Goal: Task Accomplishment & Management: Use online tool/utility

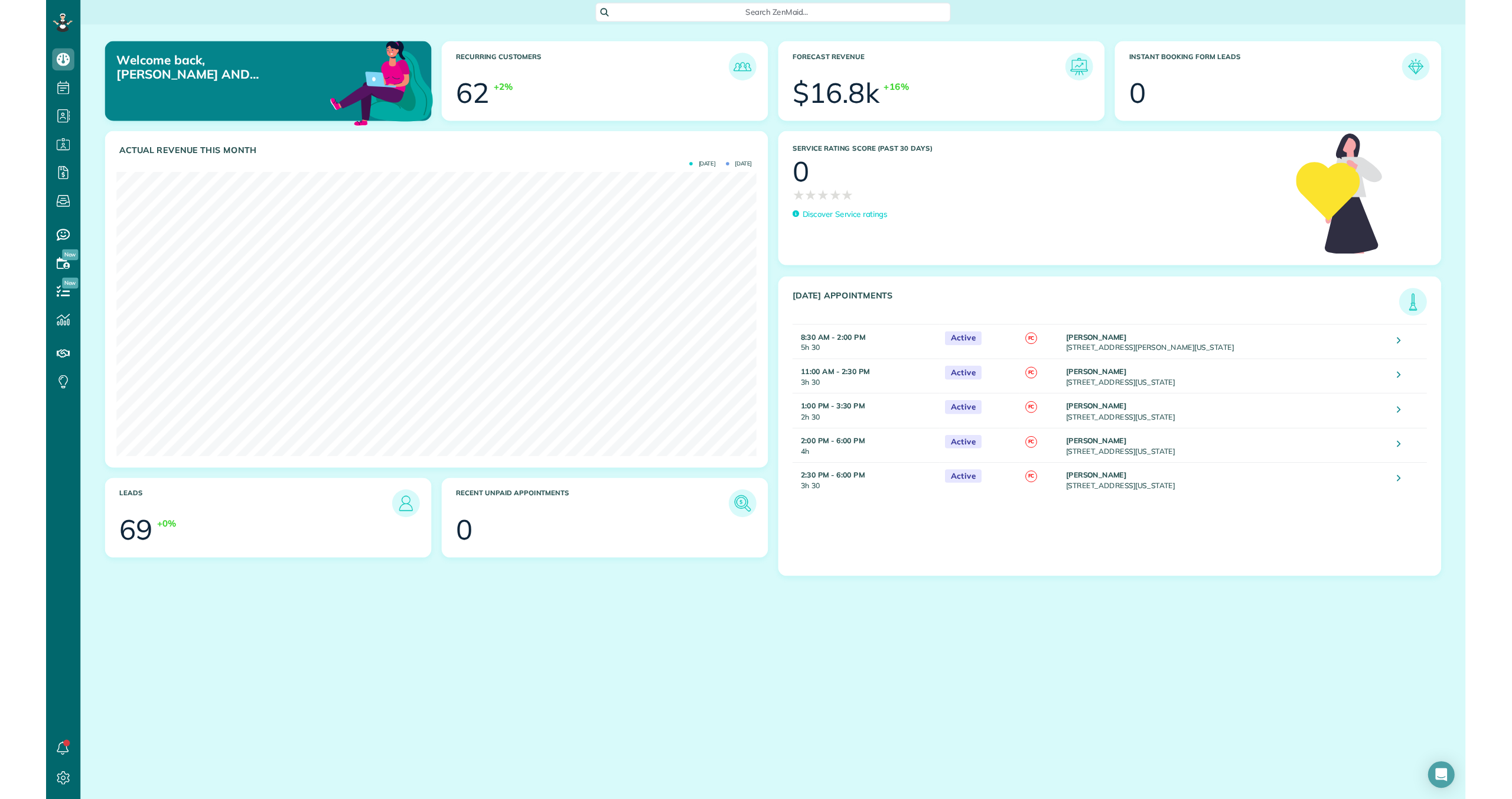
scroll to position [799, 37]
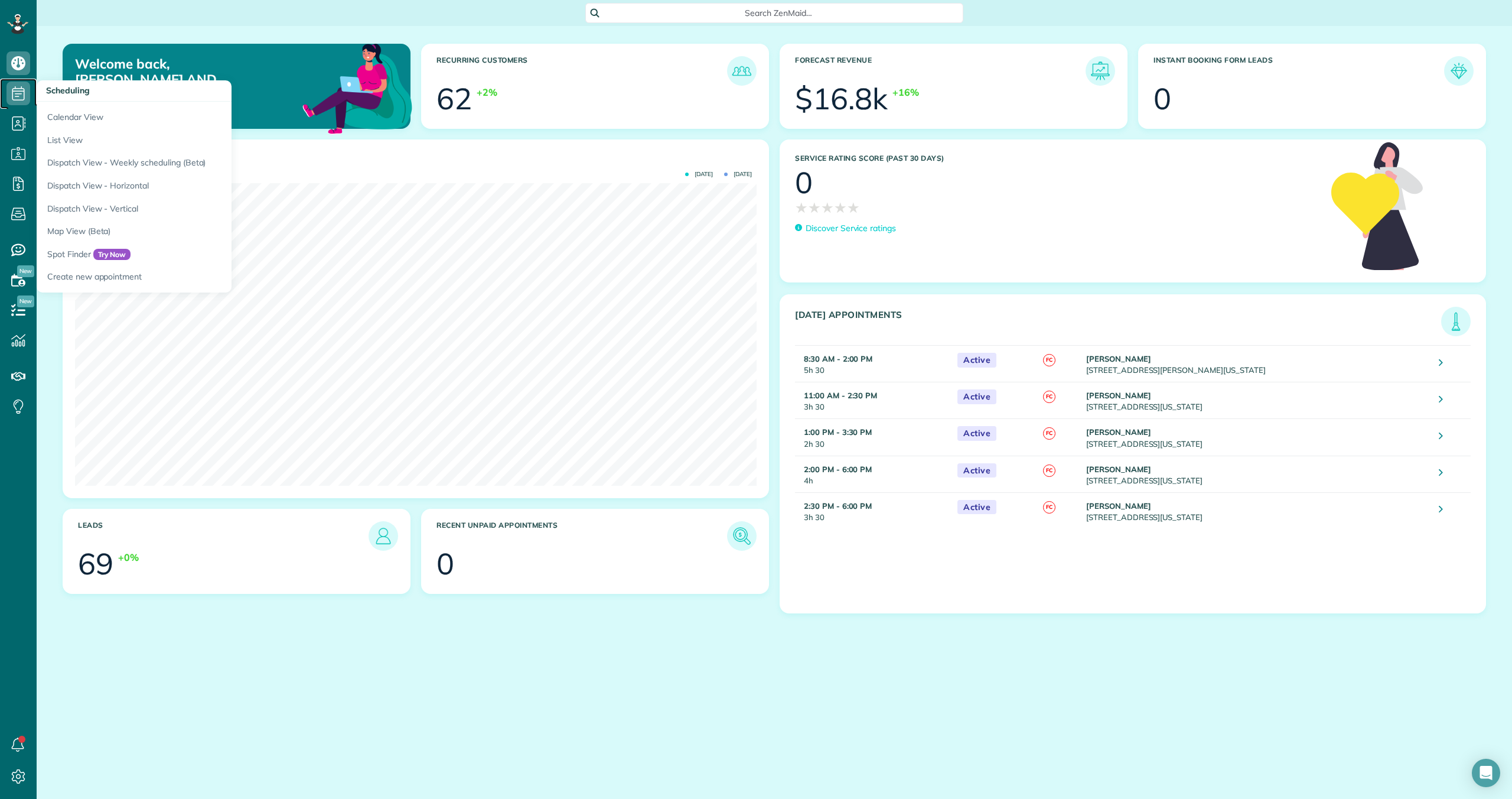
click at [22, 98] on icon at bounding box center [18, 93] width 23 height 23
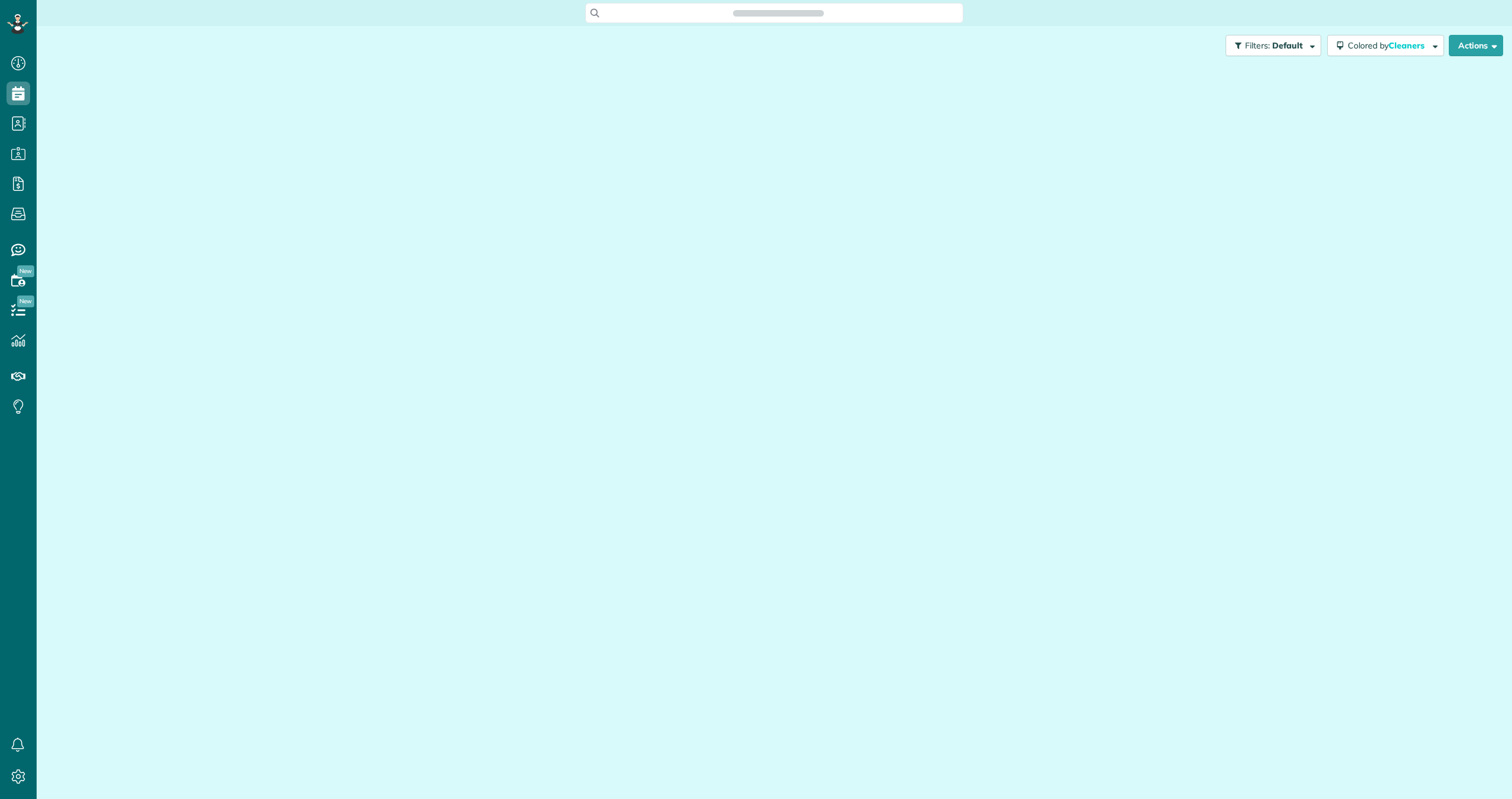
scroll to position [5, 5]
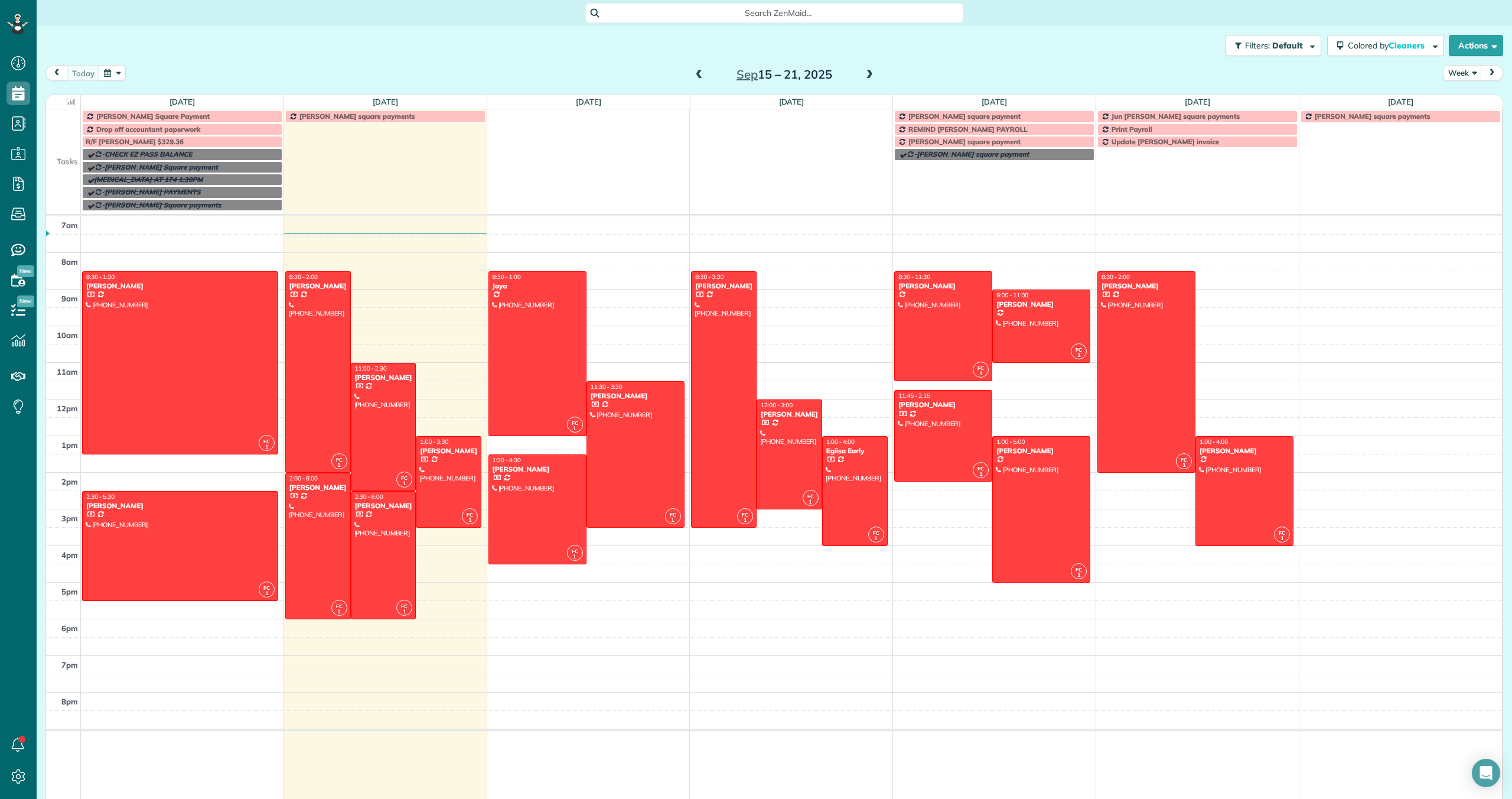
click at [154, 118] on span "Cynthia Besana Square Payment" at bounding box center [153, 116] width 114 height 9
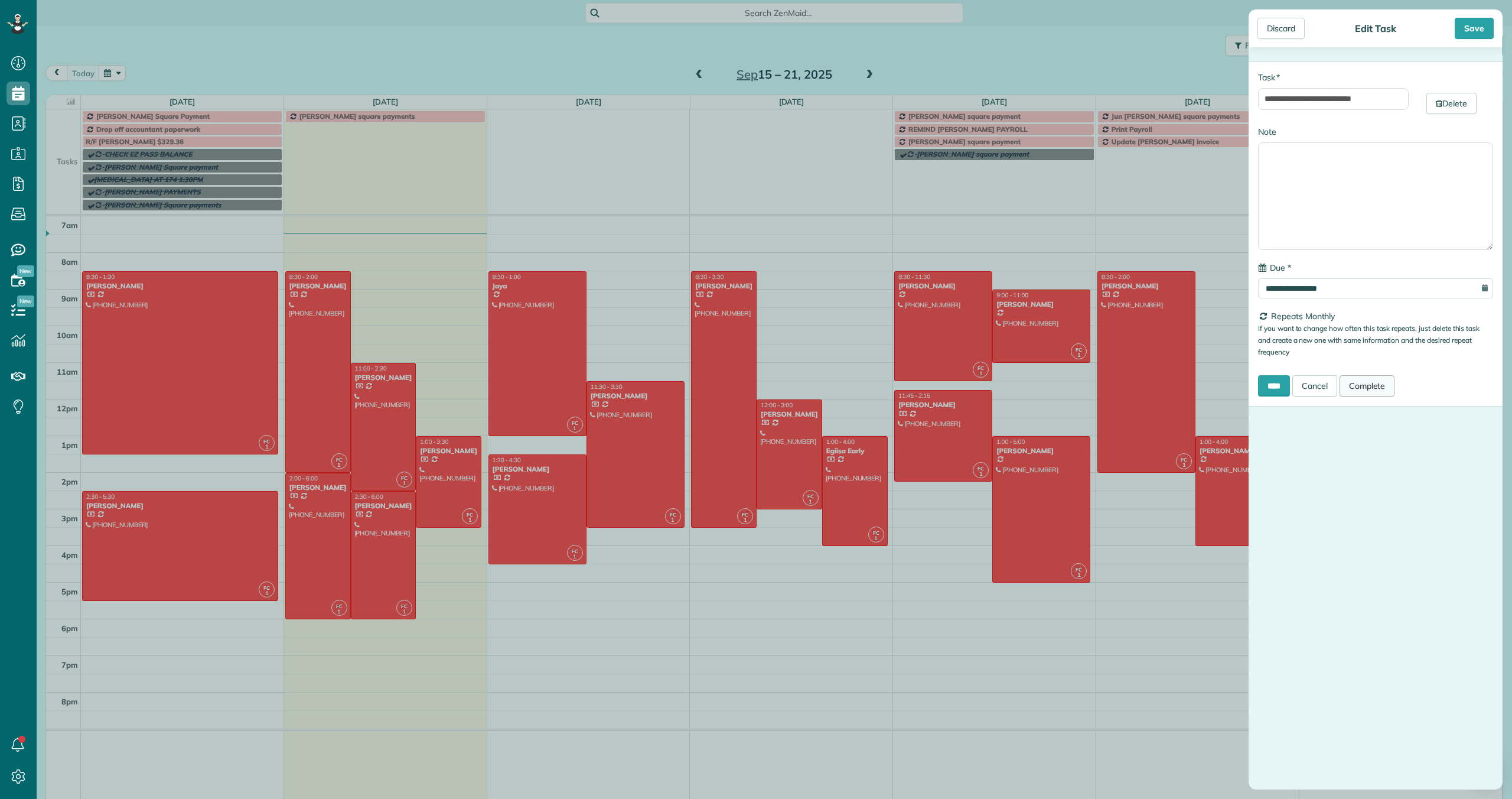
click at [1376, 390] on link "Complete" at bounding box center [1368, 385] width 56 height 22
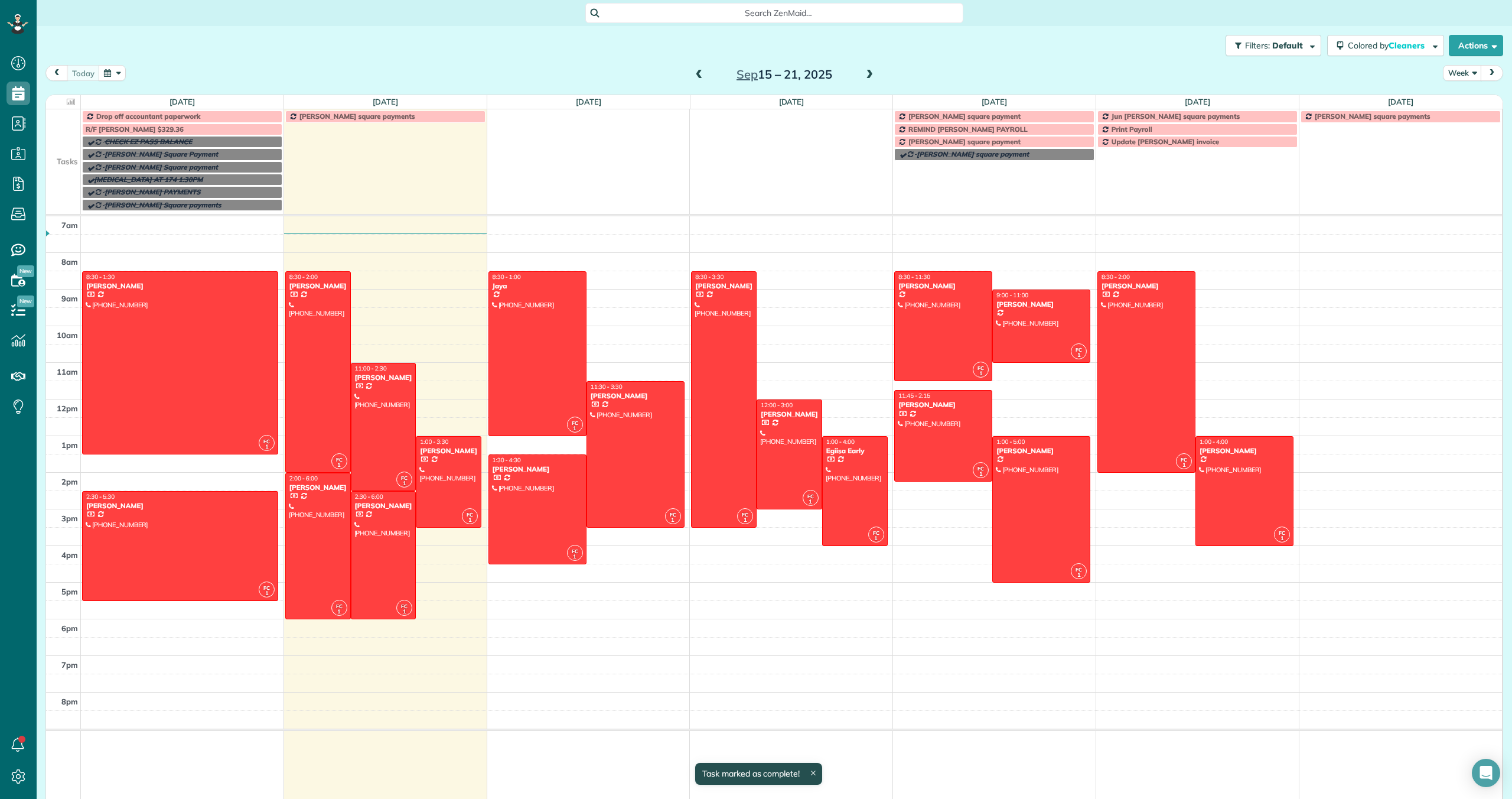
click at [867, 75] on span at bounding box center [869, 75] width 13 height 10
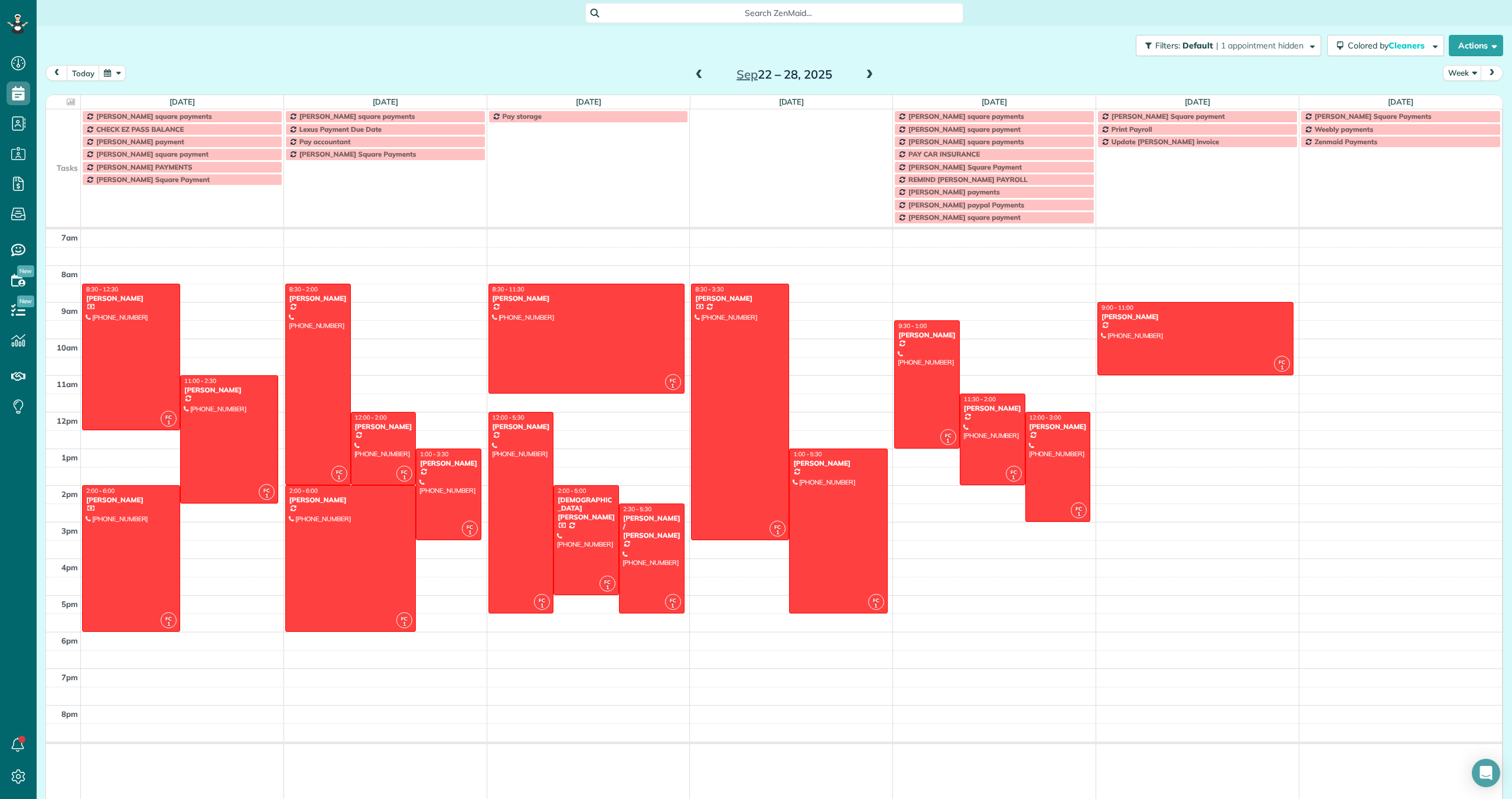
click at [867, 75] on span at bounding box center [869, 75] width 13 height 10
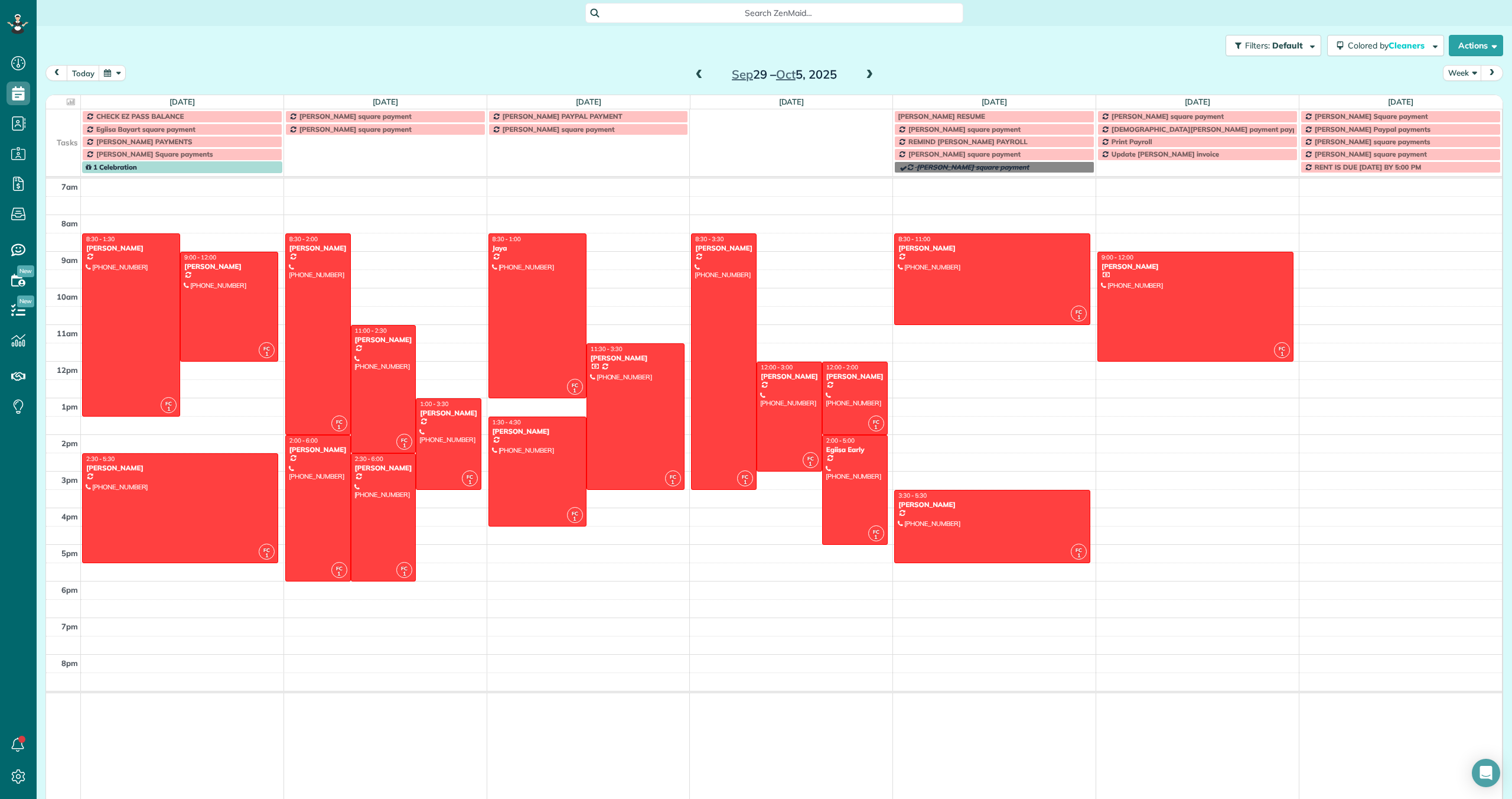
click at [870, 75] on span at bounding box center [869, 75] width 13 height 10
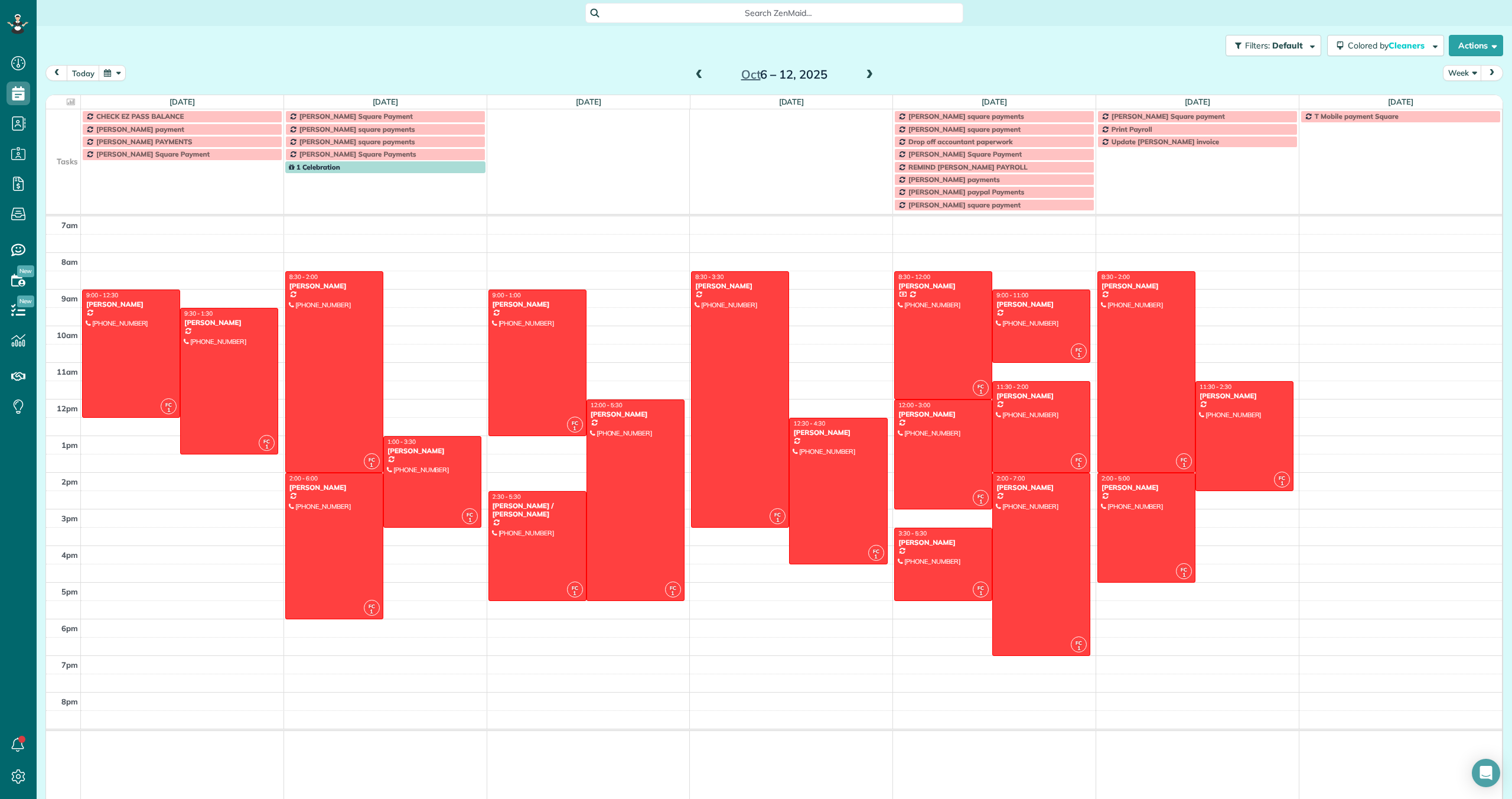
click at [691, 10] on span "Search ZenMaid…" at bounding box center [778, 13] width 360 height 12
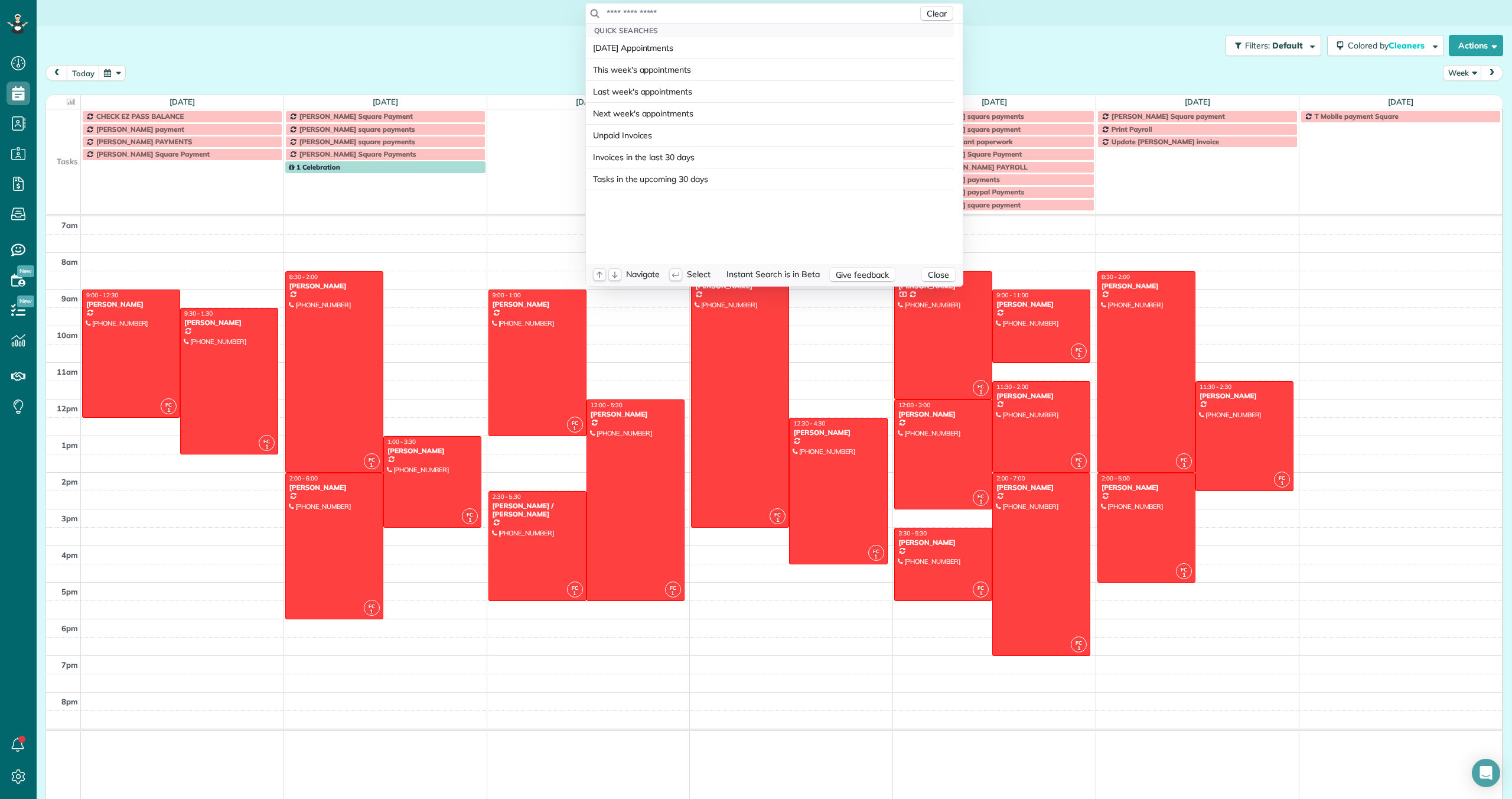
click at [691, 10] on input "text" at bounding box center [762, 13] width 312 height 12
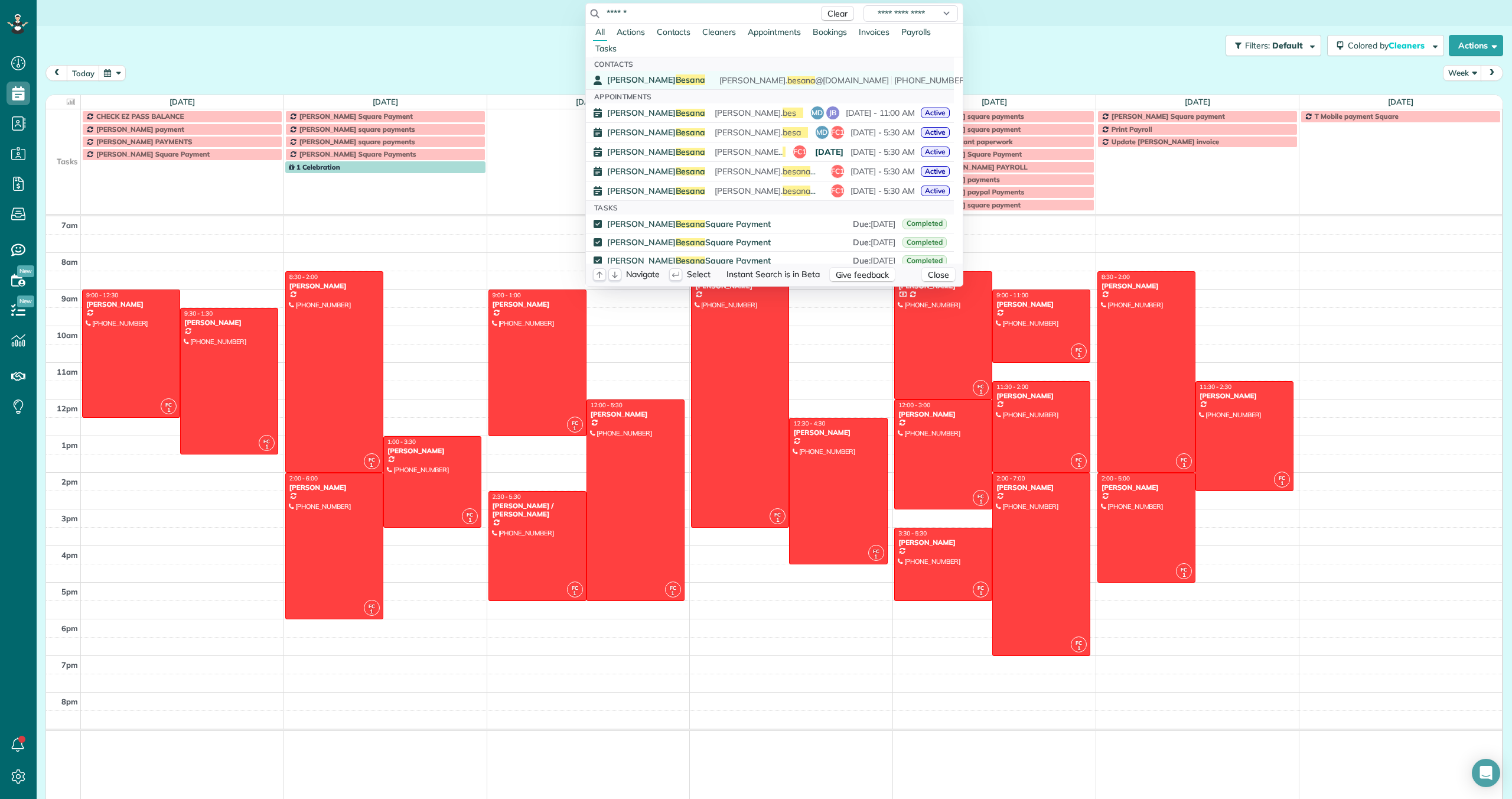
type input "******"
click at [676, 80] on span "Besana" at bounding box center [691, 80] width 30 height 10
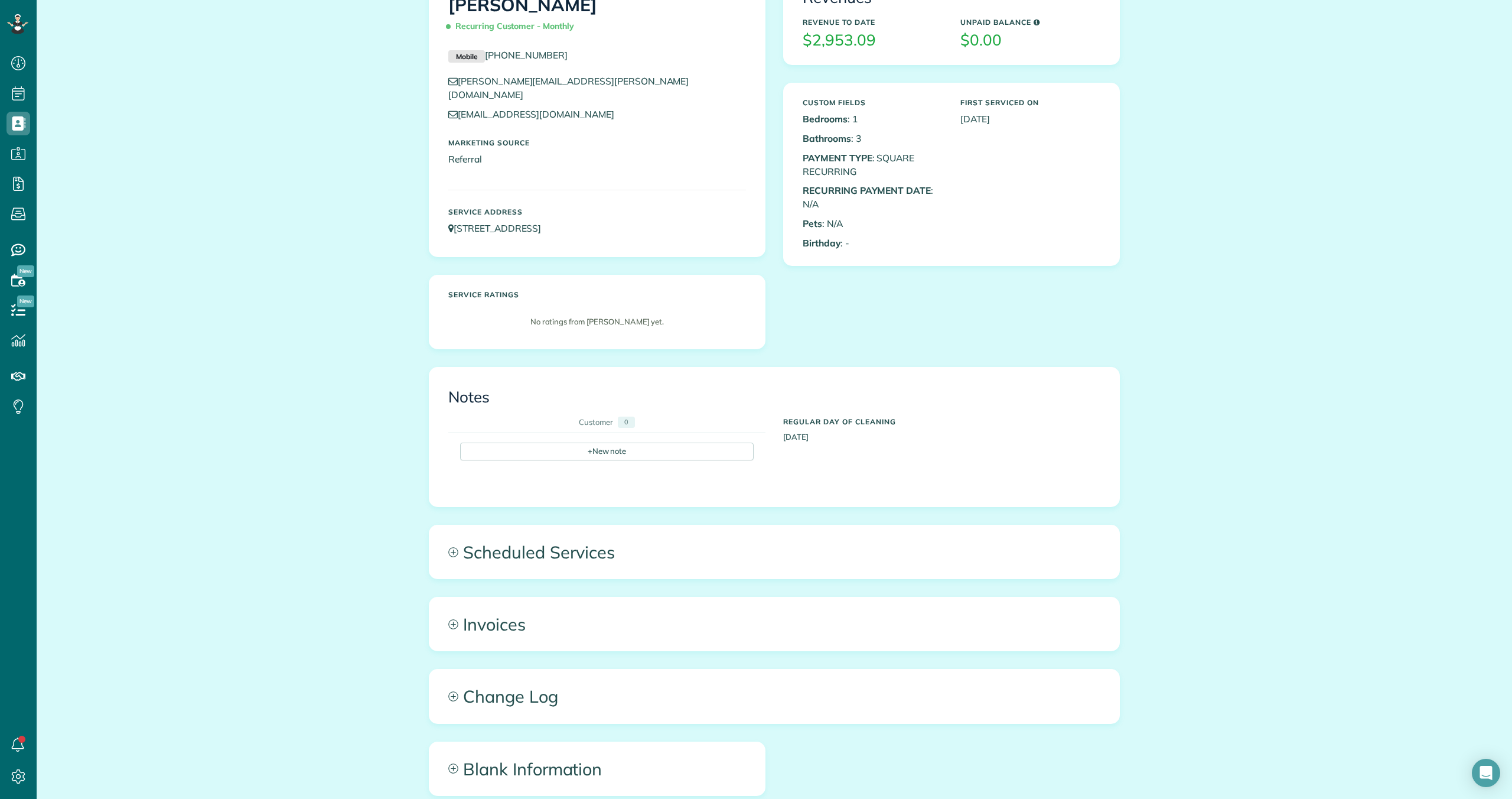
scroll to position [112, 0]
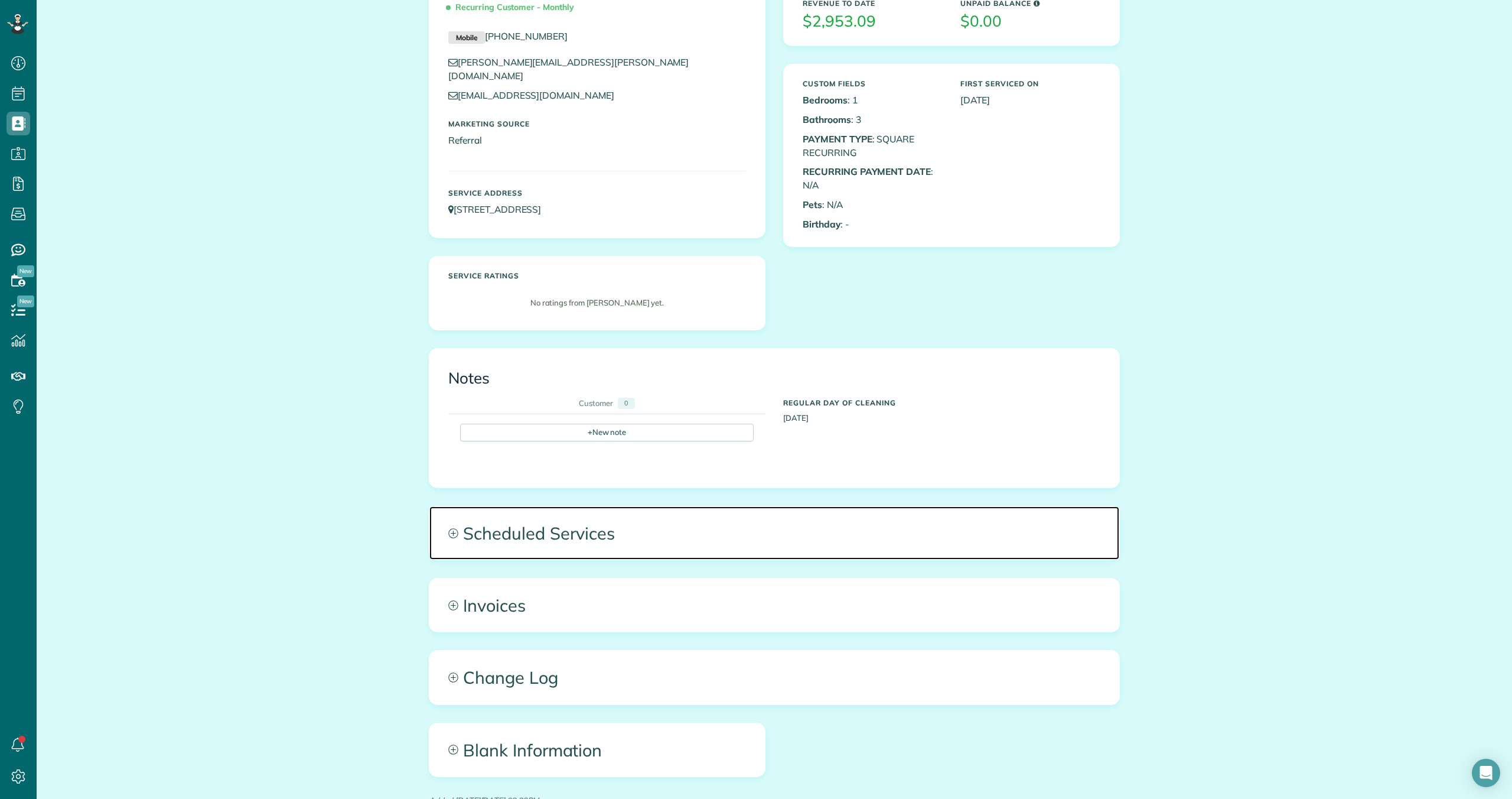
click at [574, 519] on span "Scheduled Services" at bounding box center [774, 533] width 690 height 53
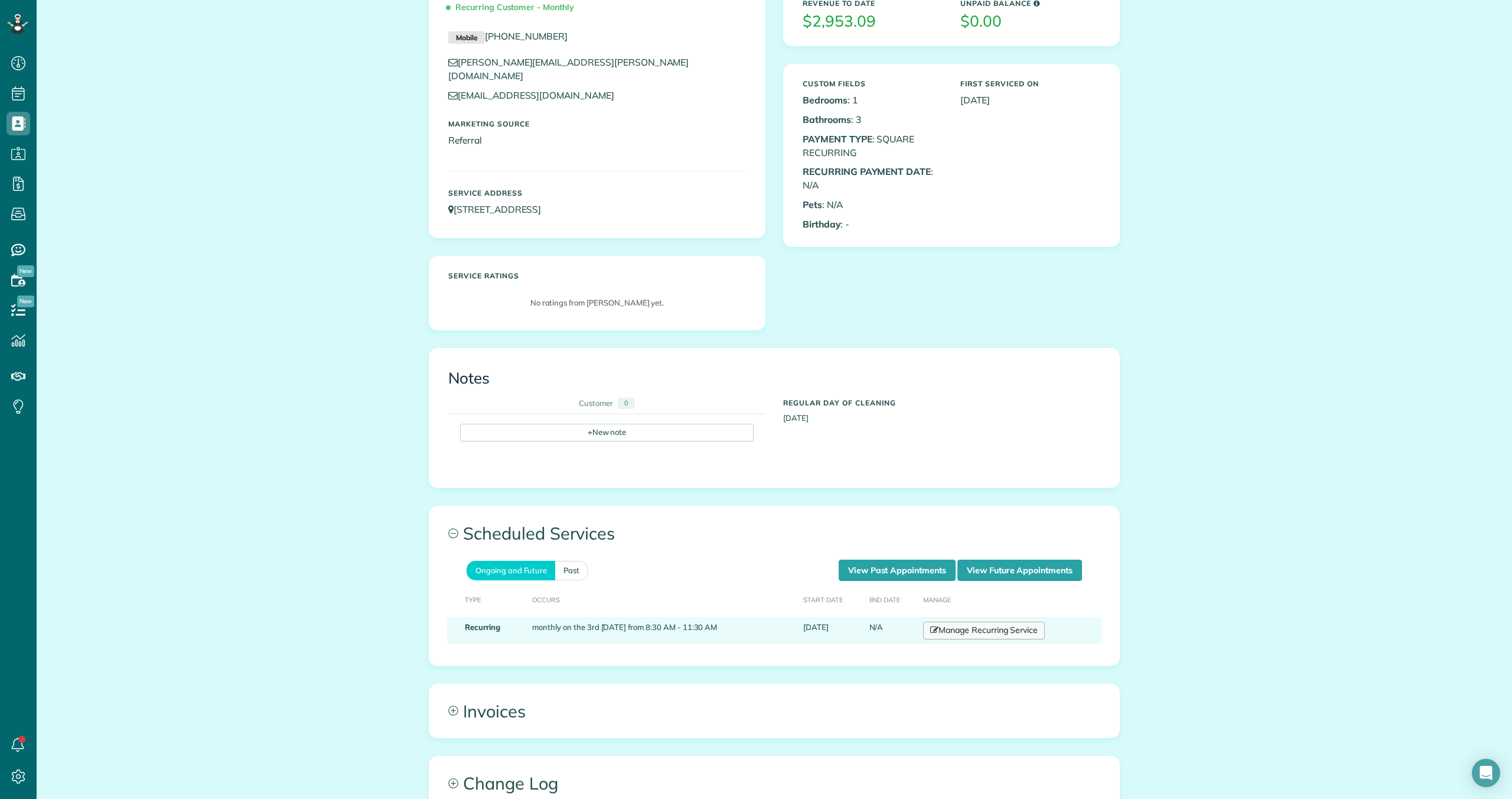
click at [950, 622] on link "Manage Recurring Service" at bounding box center [984, 630] width 121 height 18
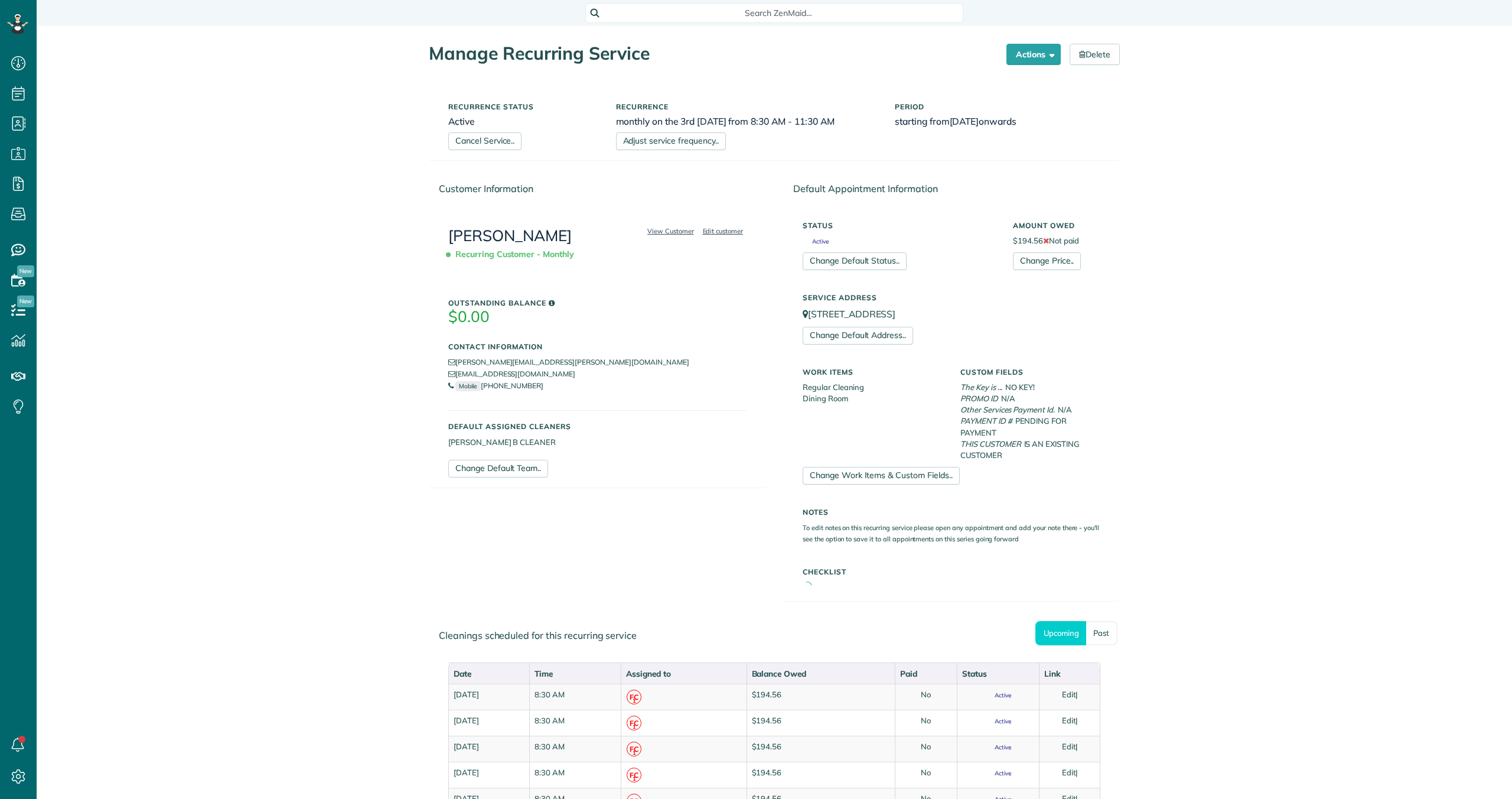
scroll to position [5, 5]
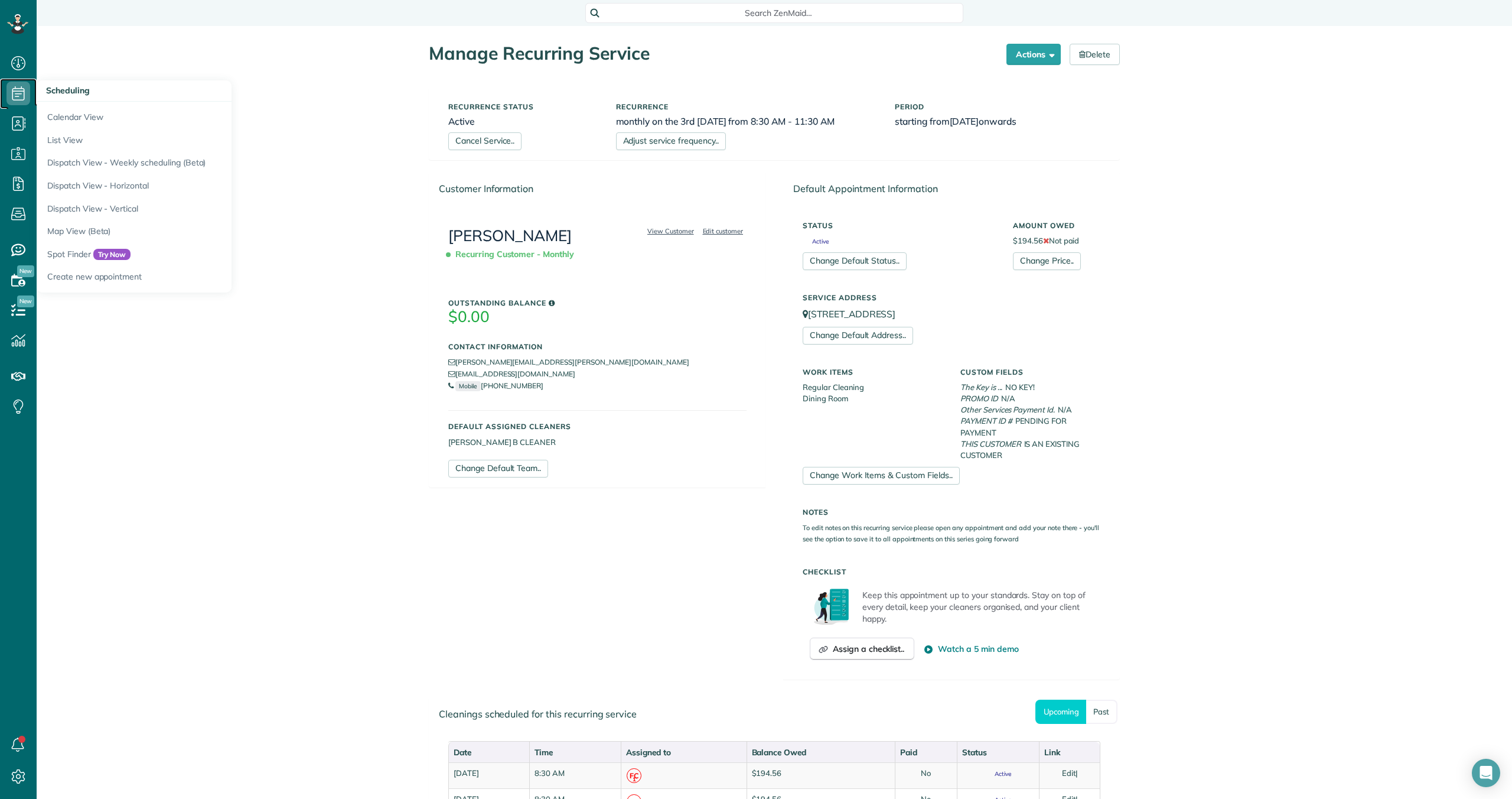
click at [15, 96] on use at bounding box center [18, 93] width 12 height 14
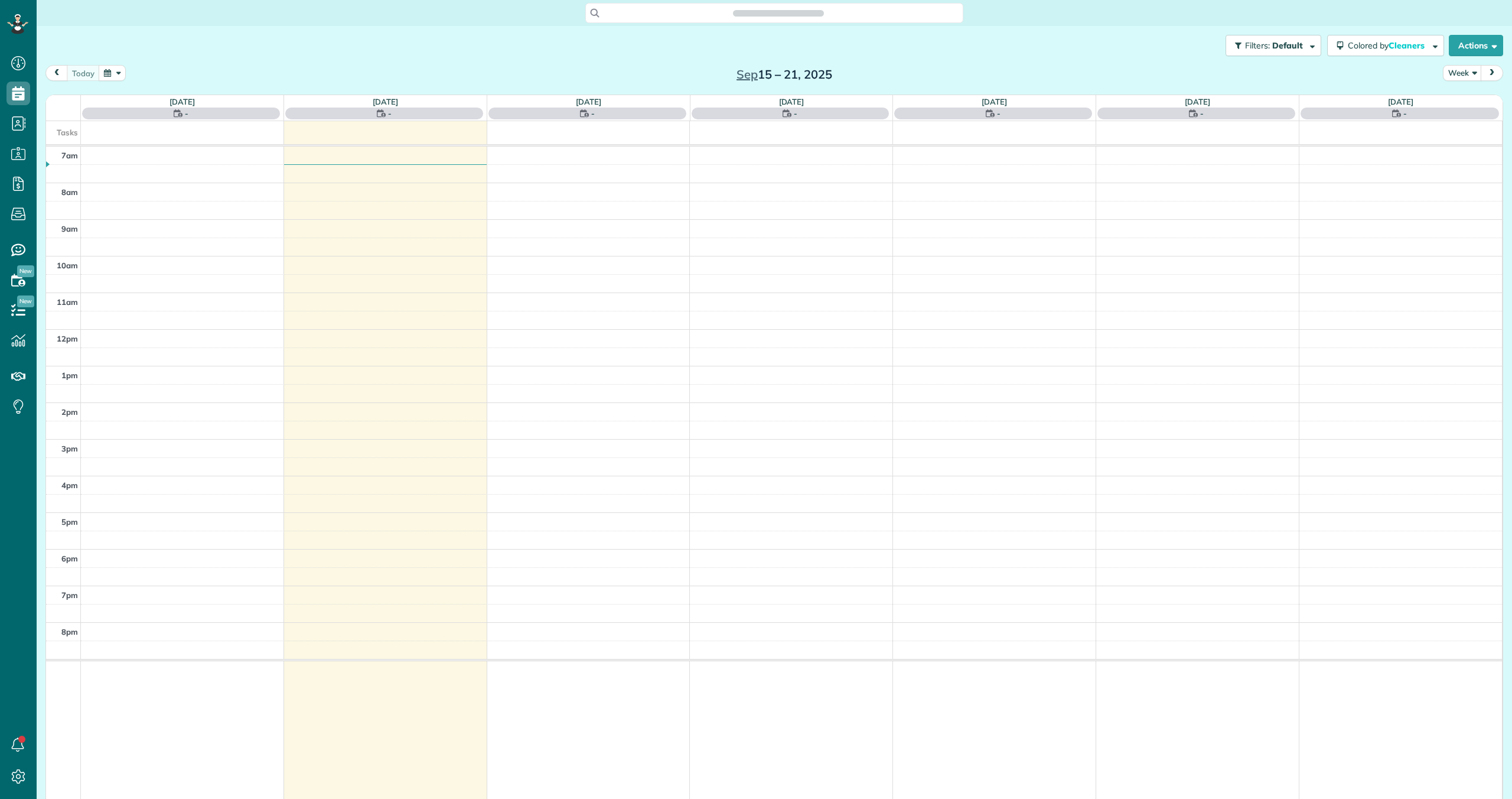
scroll to position [5, 5]
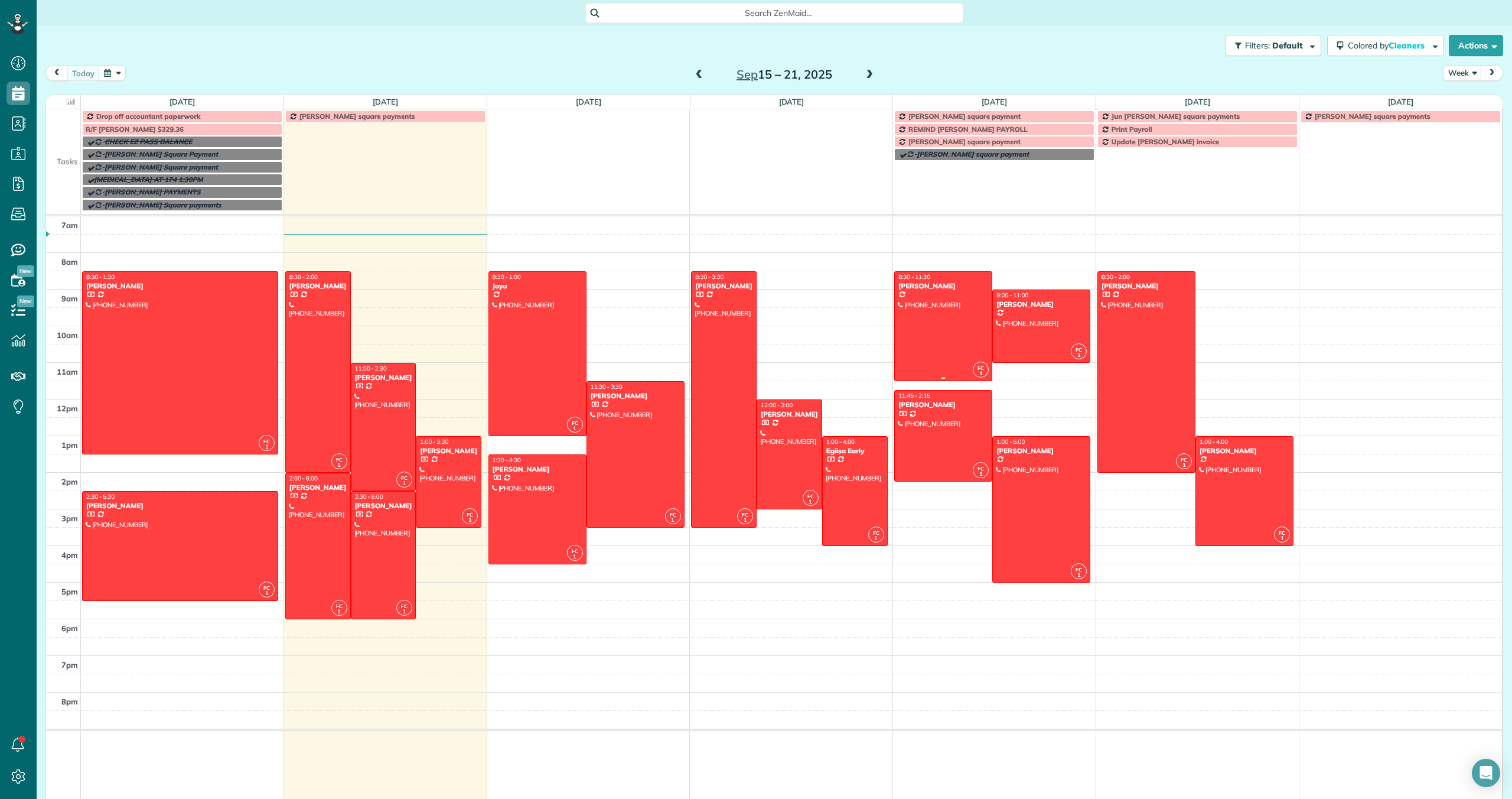
click at [942, 314] on div at bounding box center [943, 326] width 97 height 108
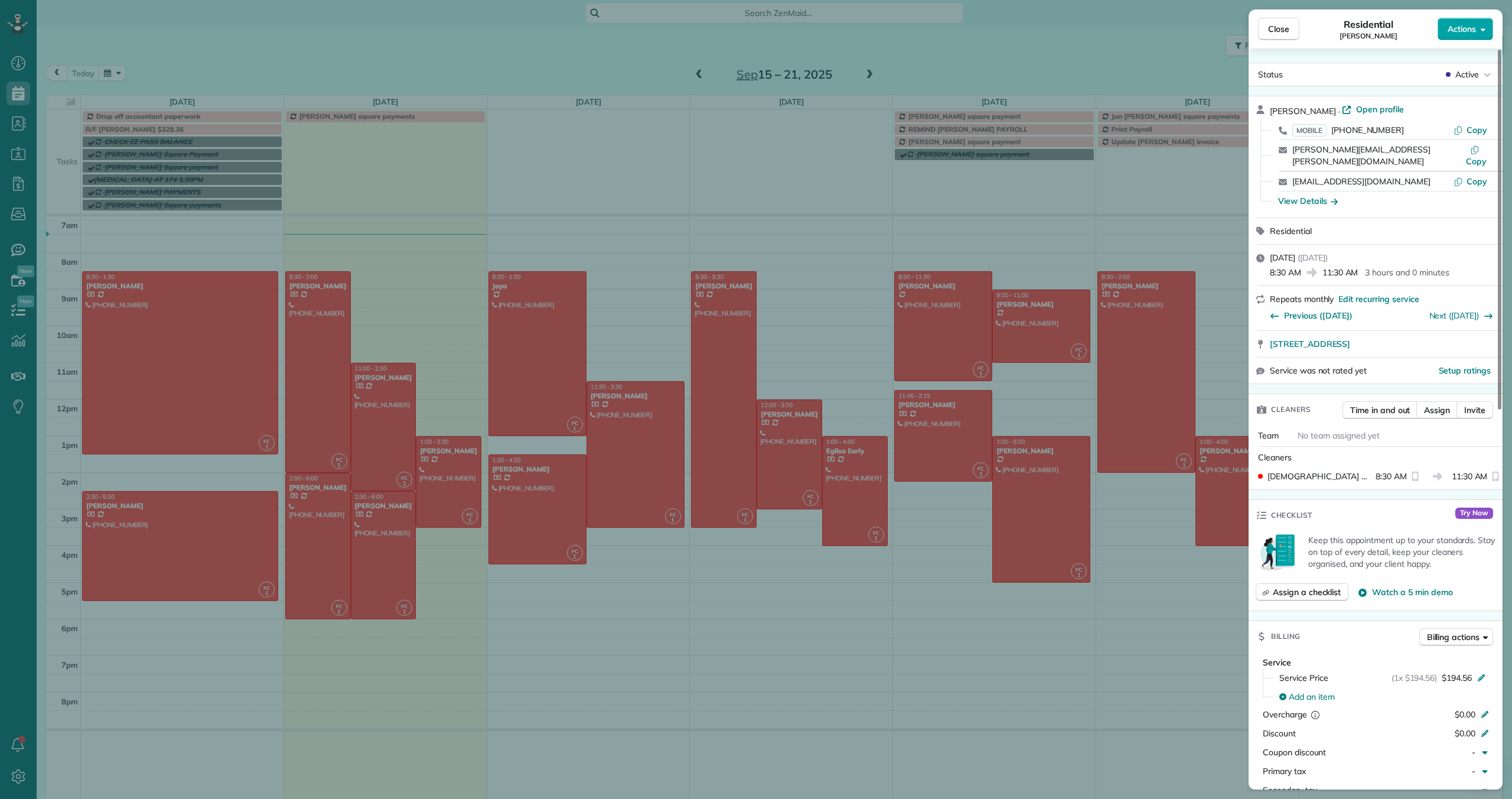
click at [1449, 25] on span "Actions" at bounding box center [1461, 29] width 28 height 12
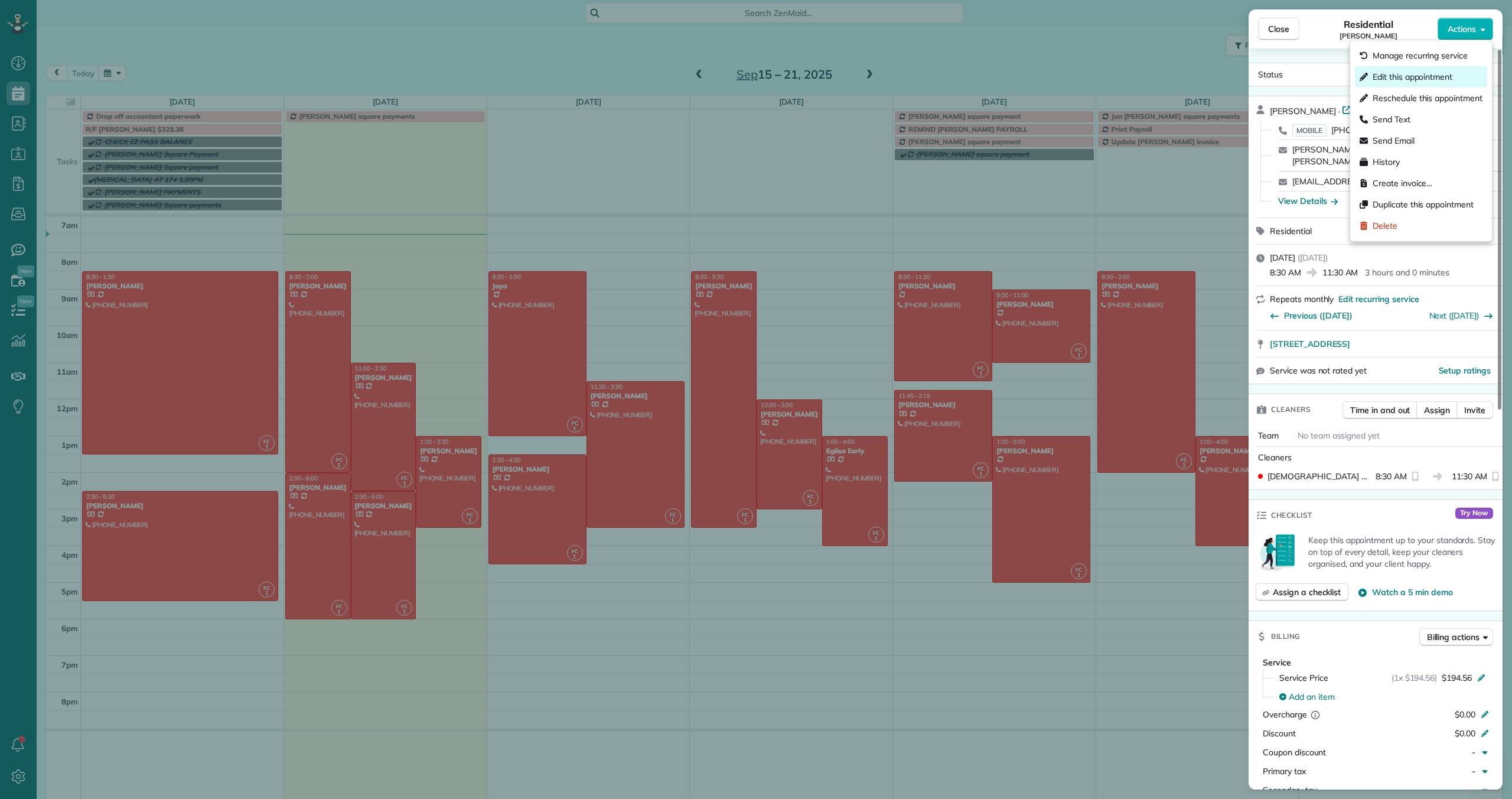
click at [1439, 76] on span "Edit this appointment" at bounding box center [1412, 77] width 80 height 12
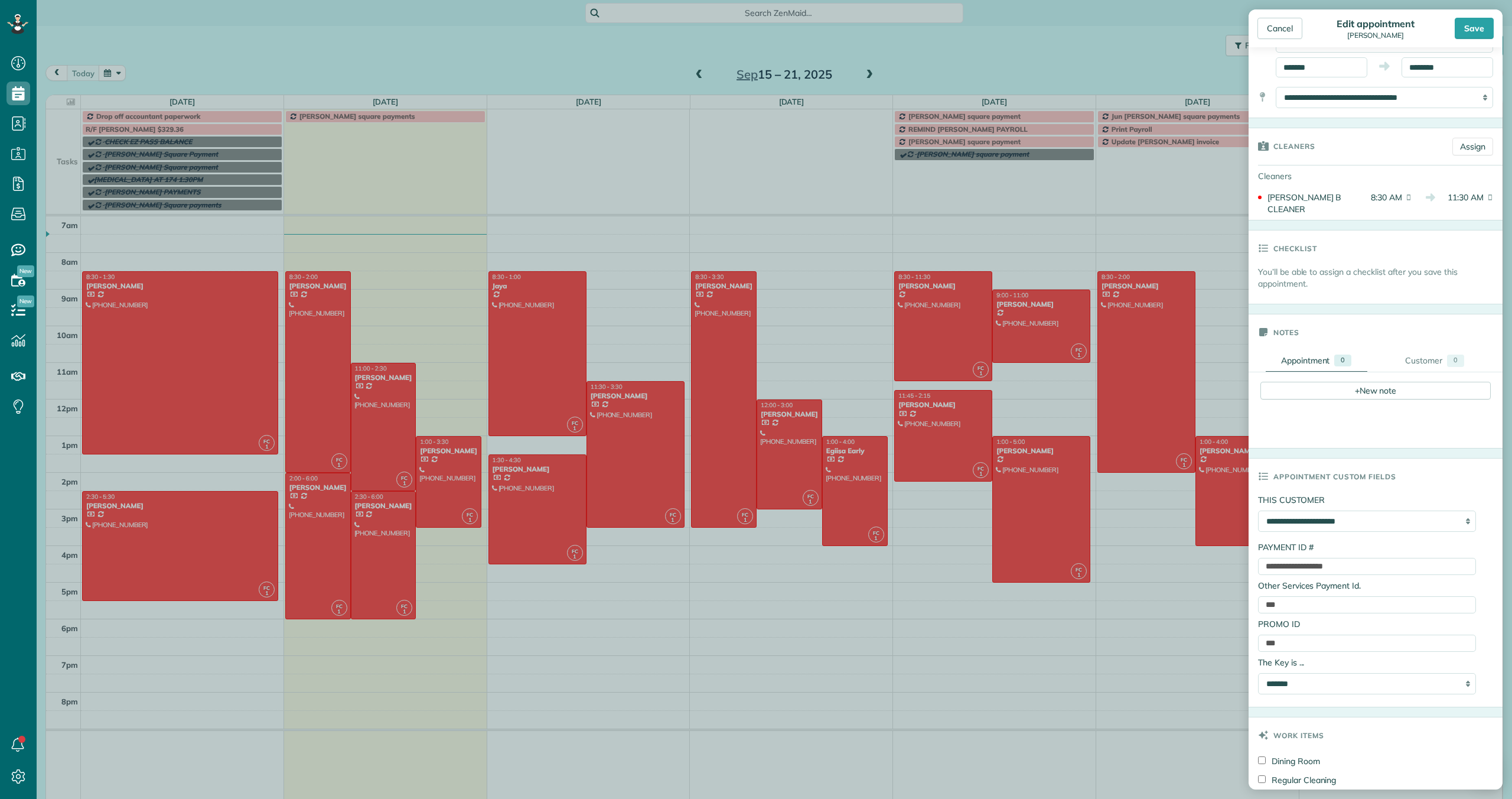
scroll to position [132, 0]
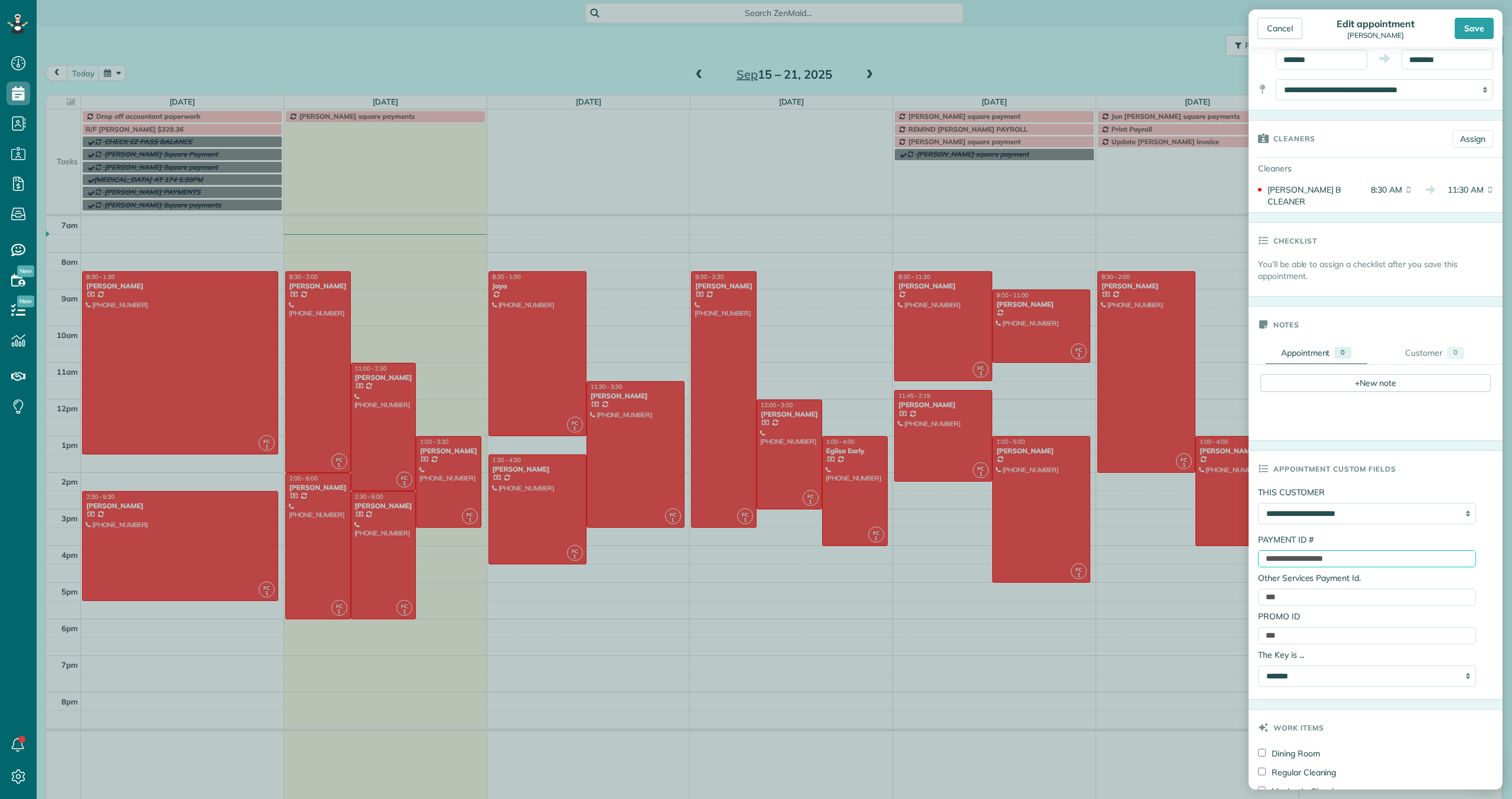
drag, startPoint x: 1374, startPoint y: 551, endPoint x: 1259, endPoint y: 551, distance: 115.0
click at [1259, 551] on input "**********" at bounding box center [1367, 558] width 218 height 17
paste input "text"
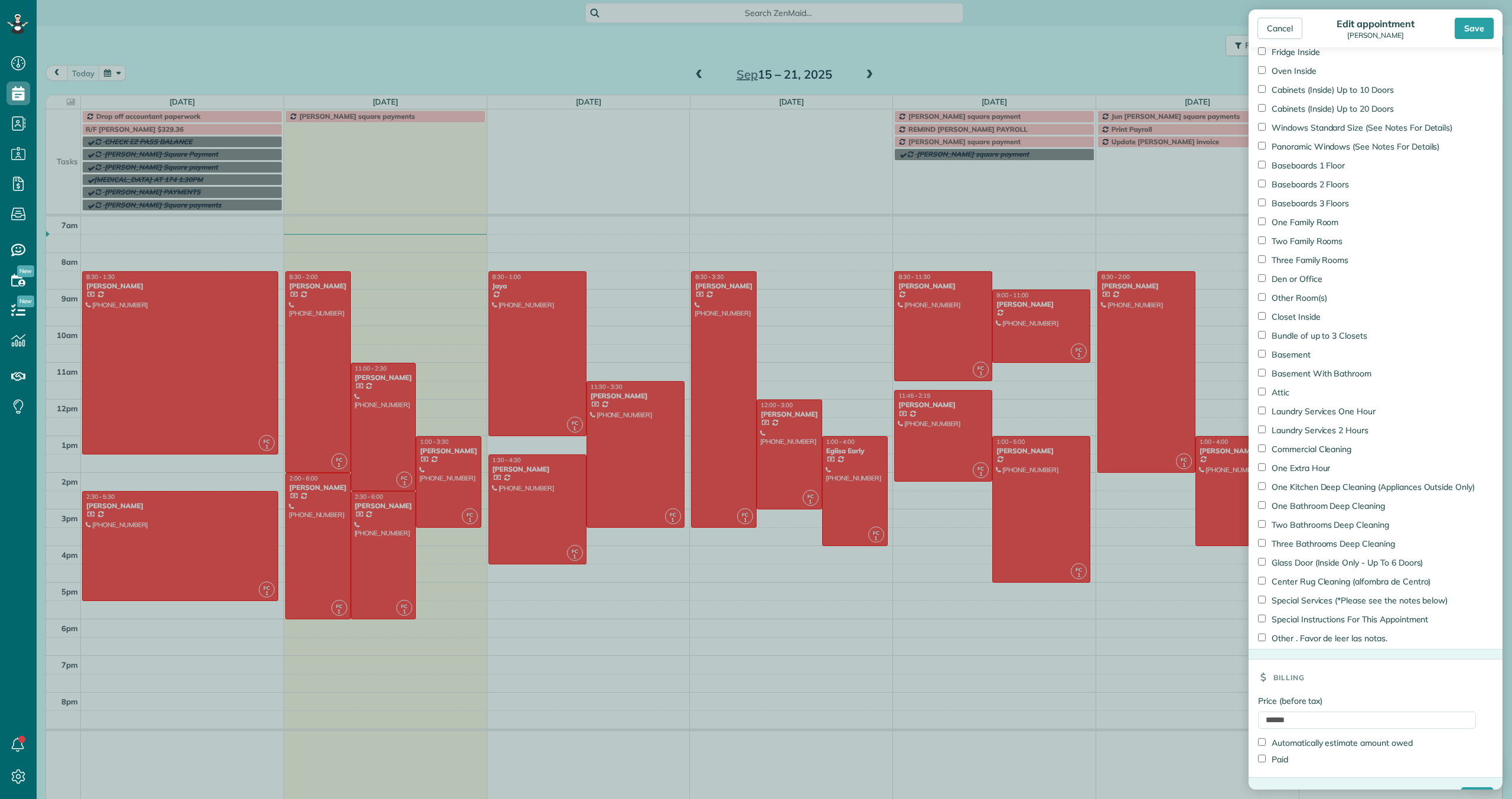
scroll to position [951, 0]
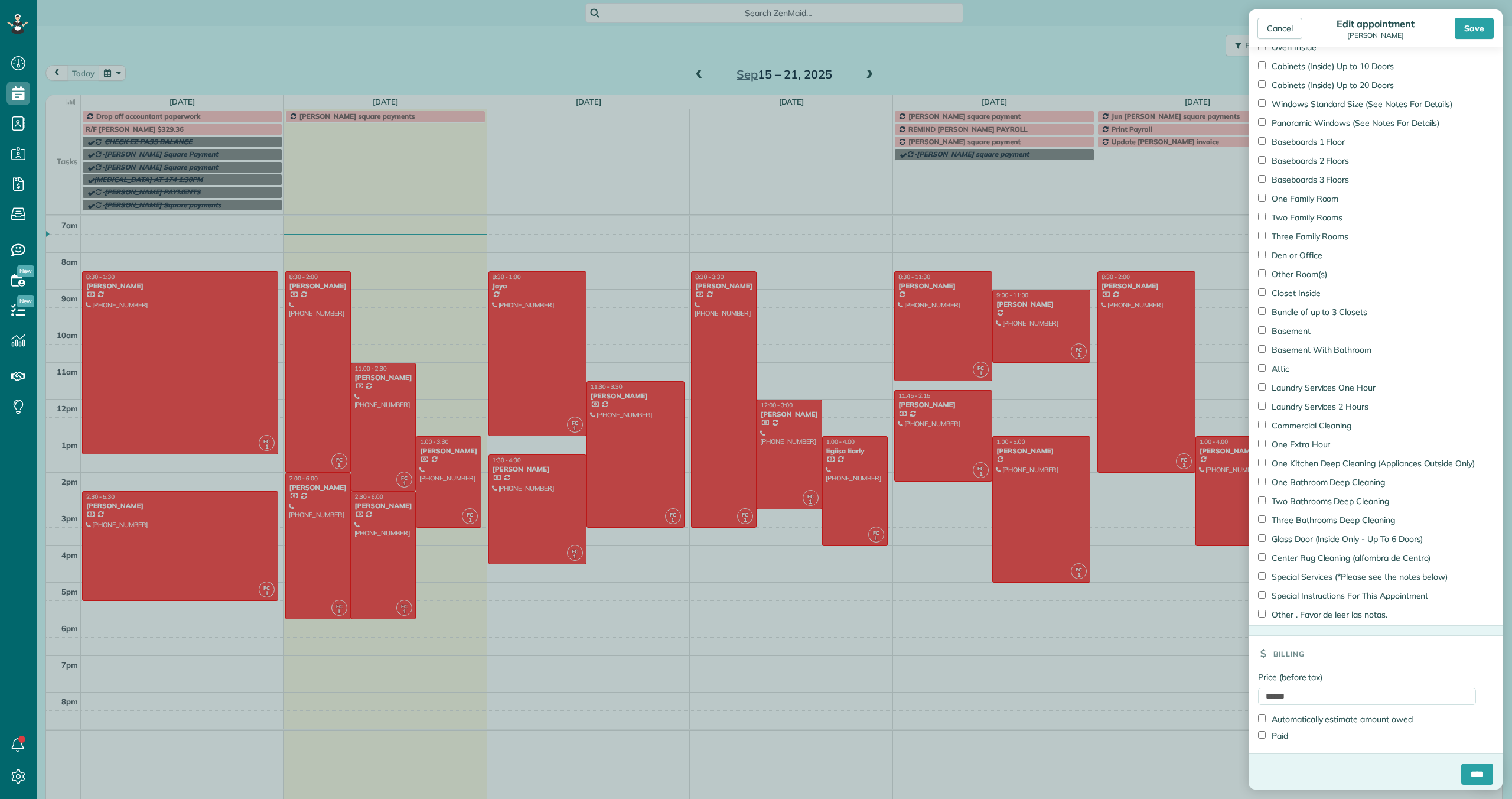
type input "**********"
click at [1473, 769] on input "****" at bounding box center [1477, 773] width 32 height 22
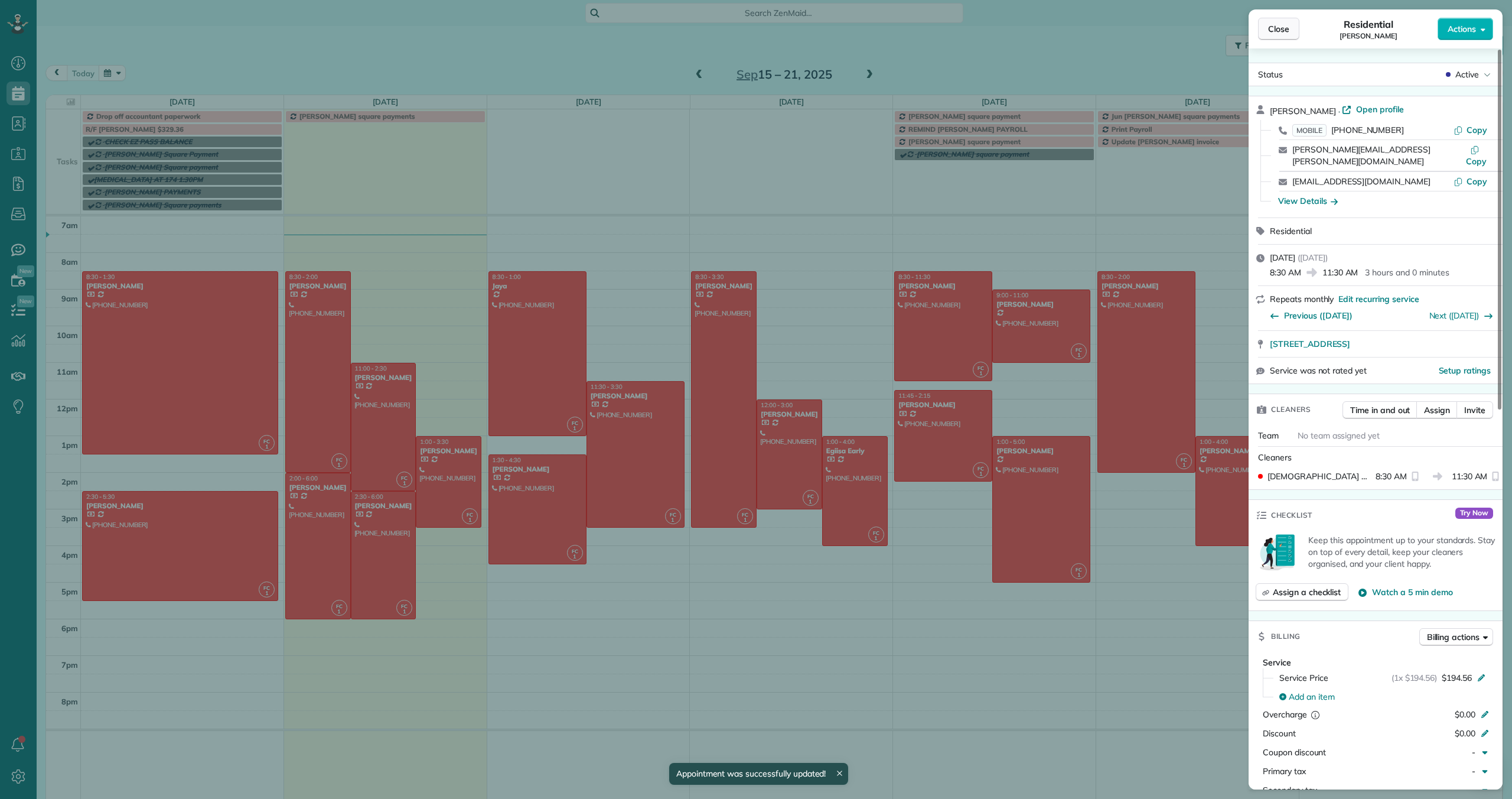
click at [1274, 28] on span "Close" at bounding box center [1279, 29] width 22 height 12
